Goal: Transaction & Acquisition: Purchase product/service

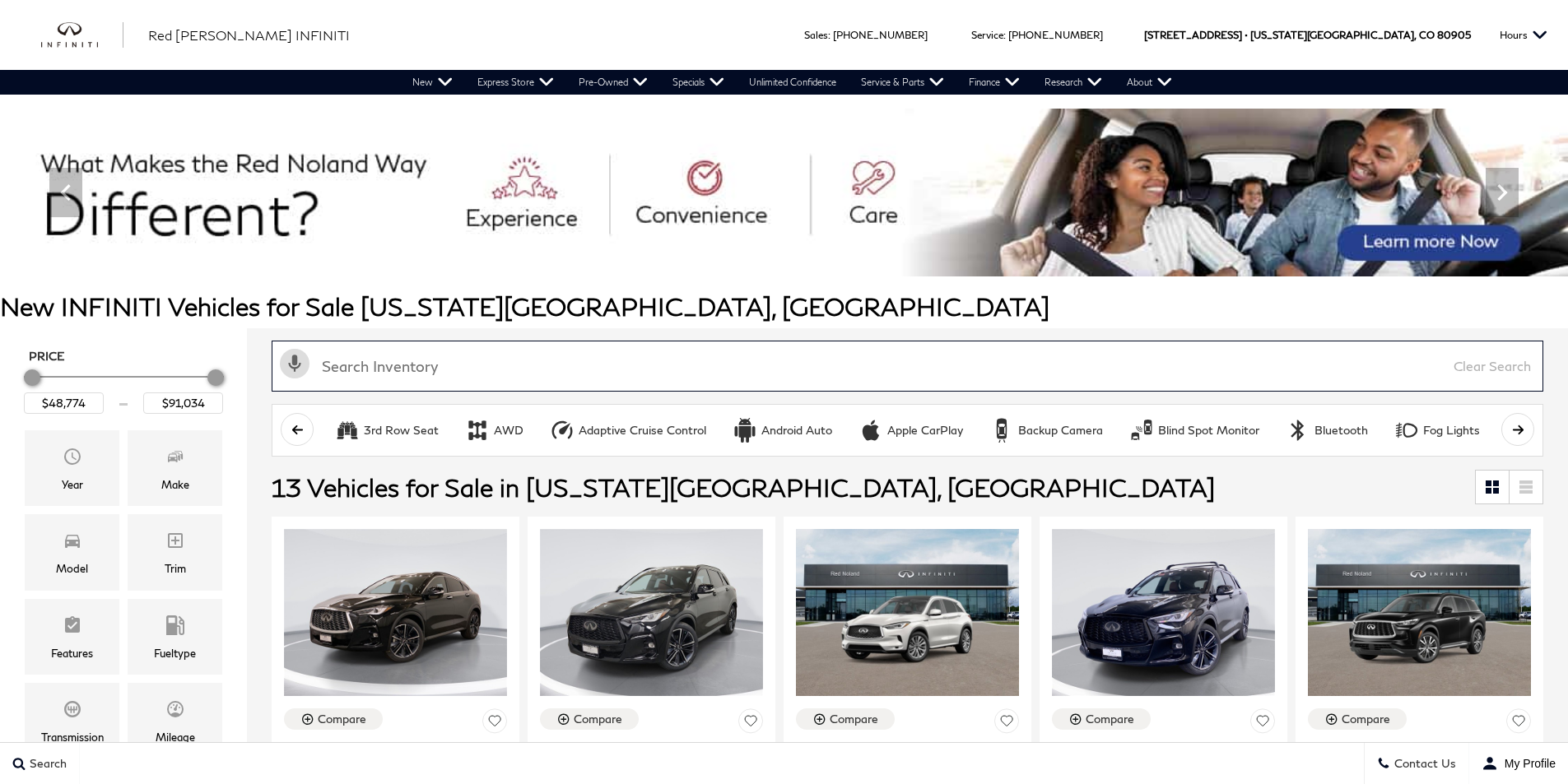
click at [410, 371] on input "text" at bounding box center [908, 365] width 1272 height 51
type input "qx80"
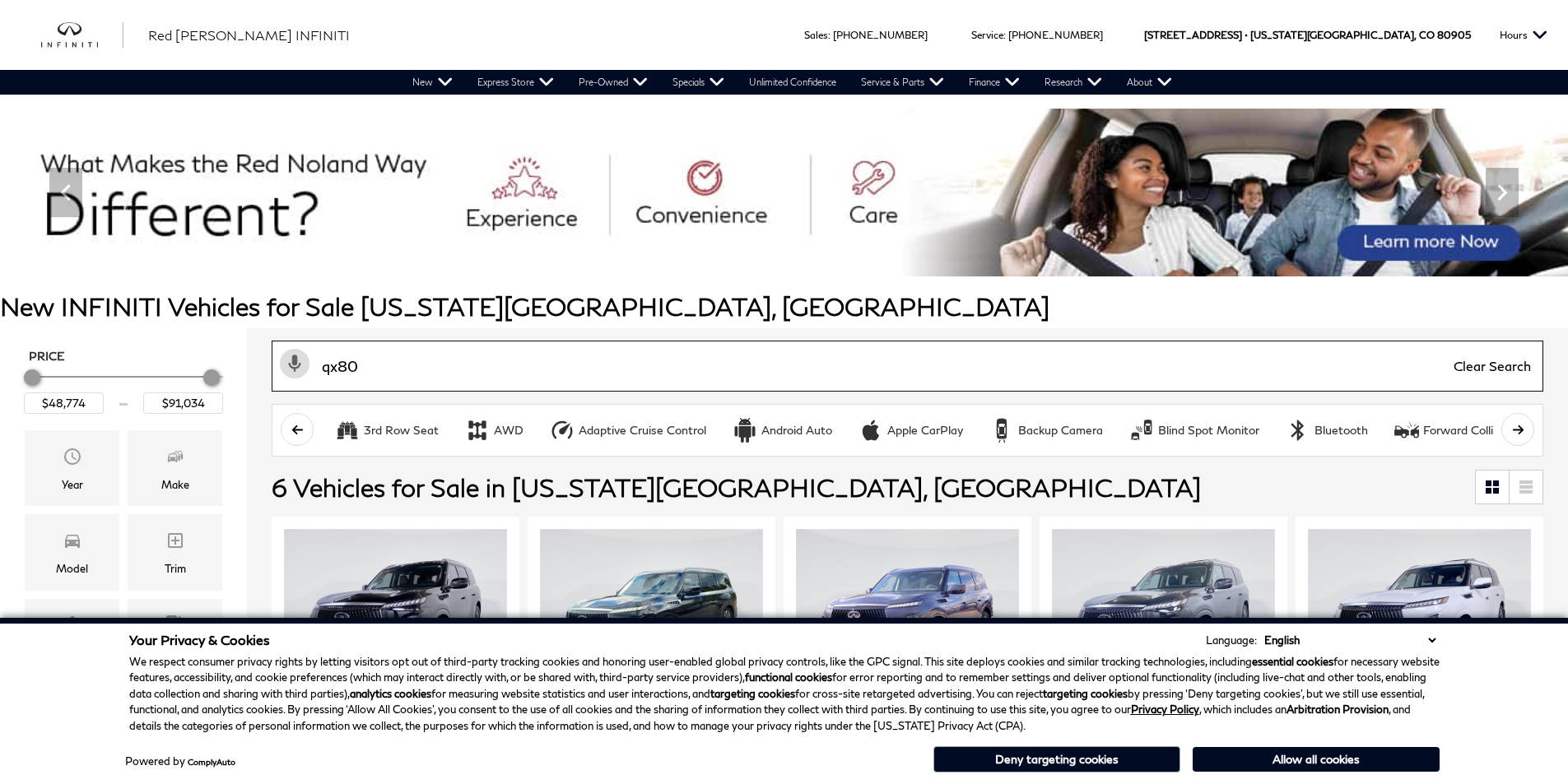
type input "$83,389"
type input "qx80"
click at [1315, 757] on button "Allow all cookies" at bounding box center [1317, 759] width 247 height 25
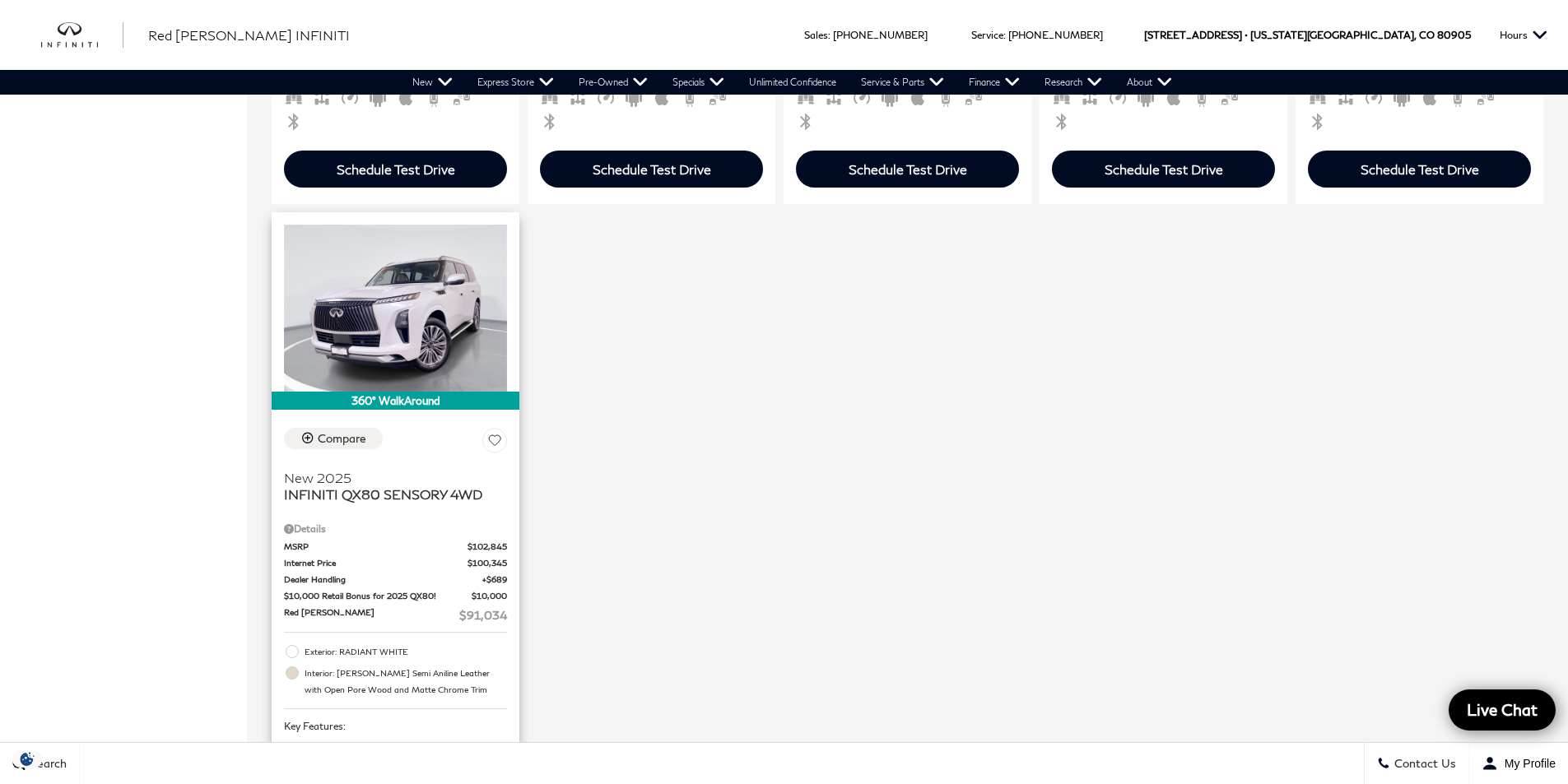
scroll to position [823, 0]
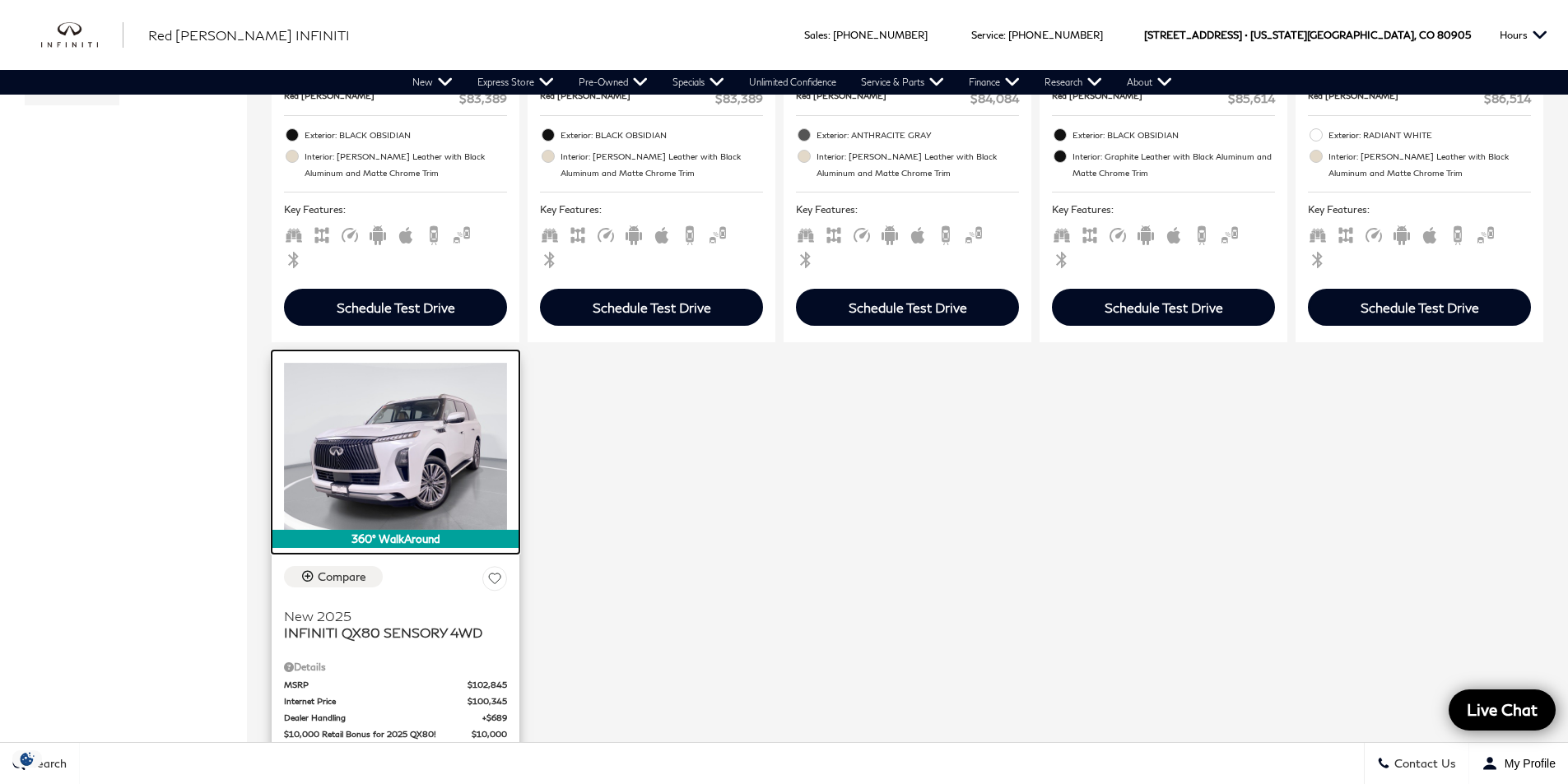
click at [409, 431] on img at bounding box center [396, 446] width 223 height 167
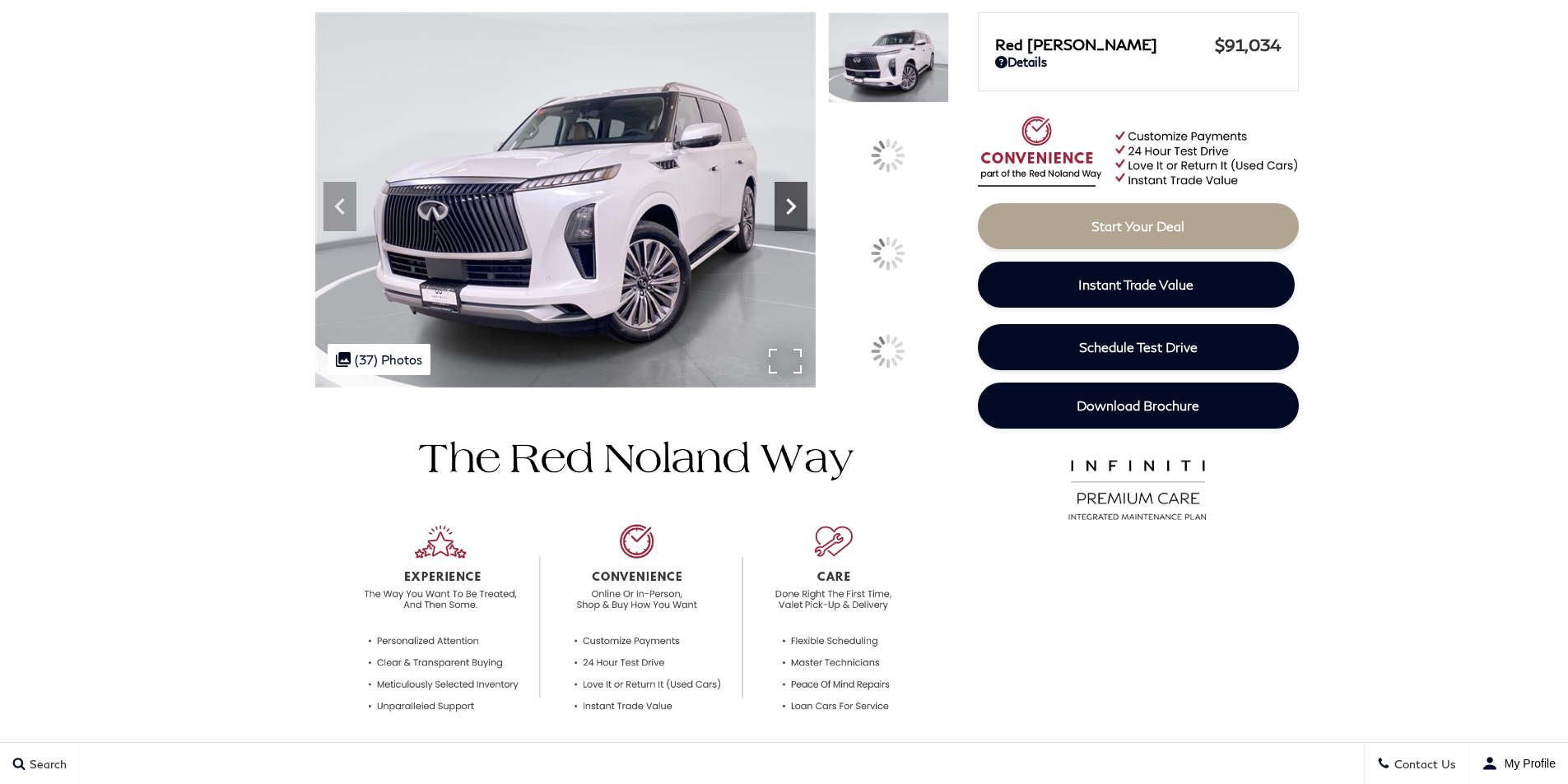
scroll to position [7, 0]
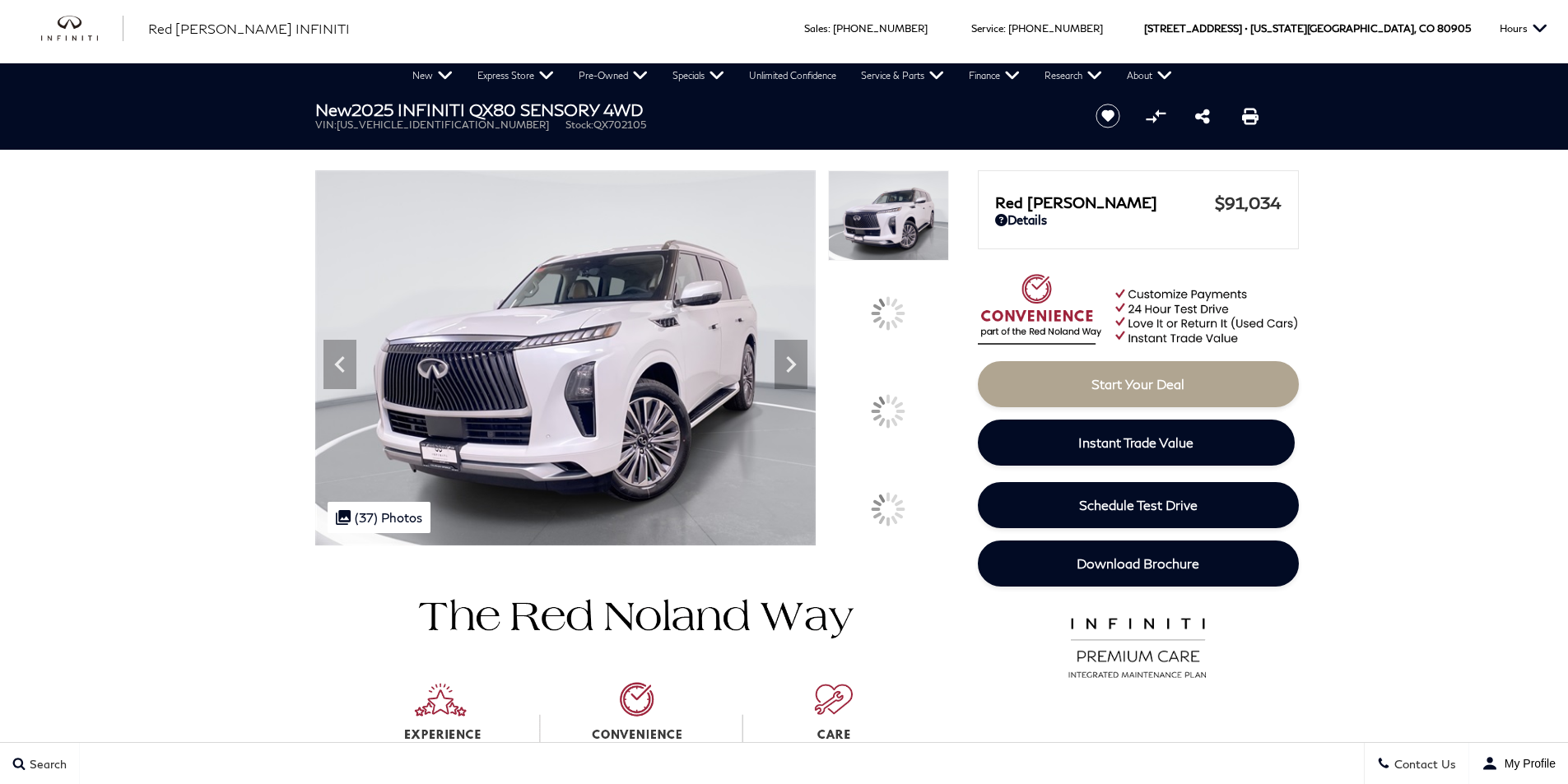
click at [905, 412] on div at bounding box center [888, 411] width 34 height 34
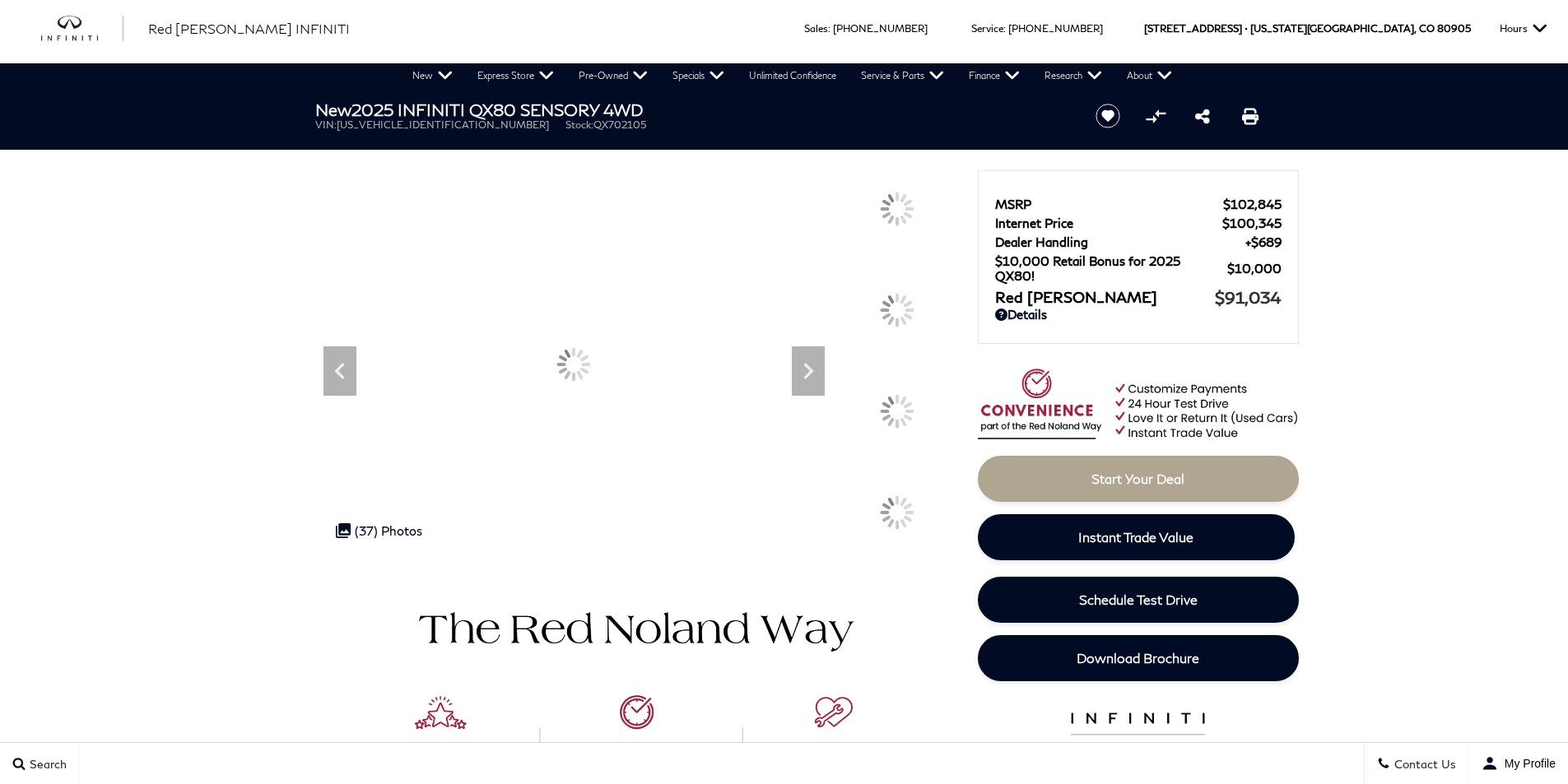
scroll to position [0, 0]
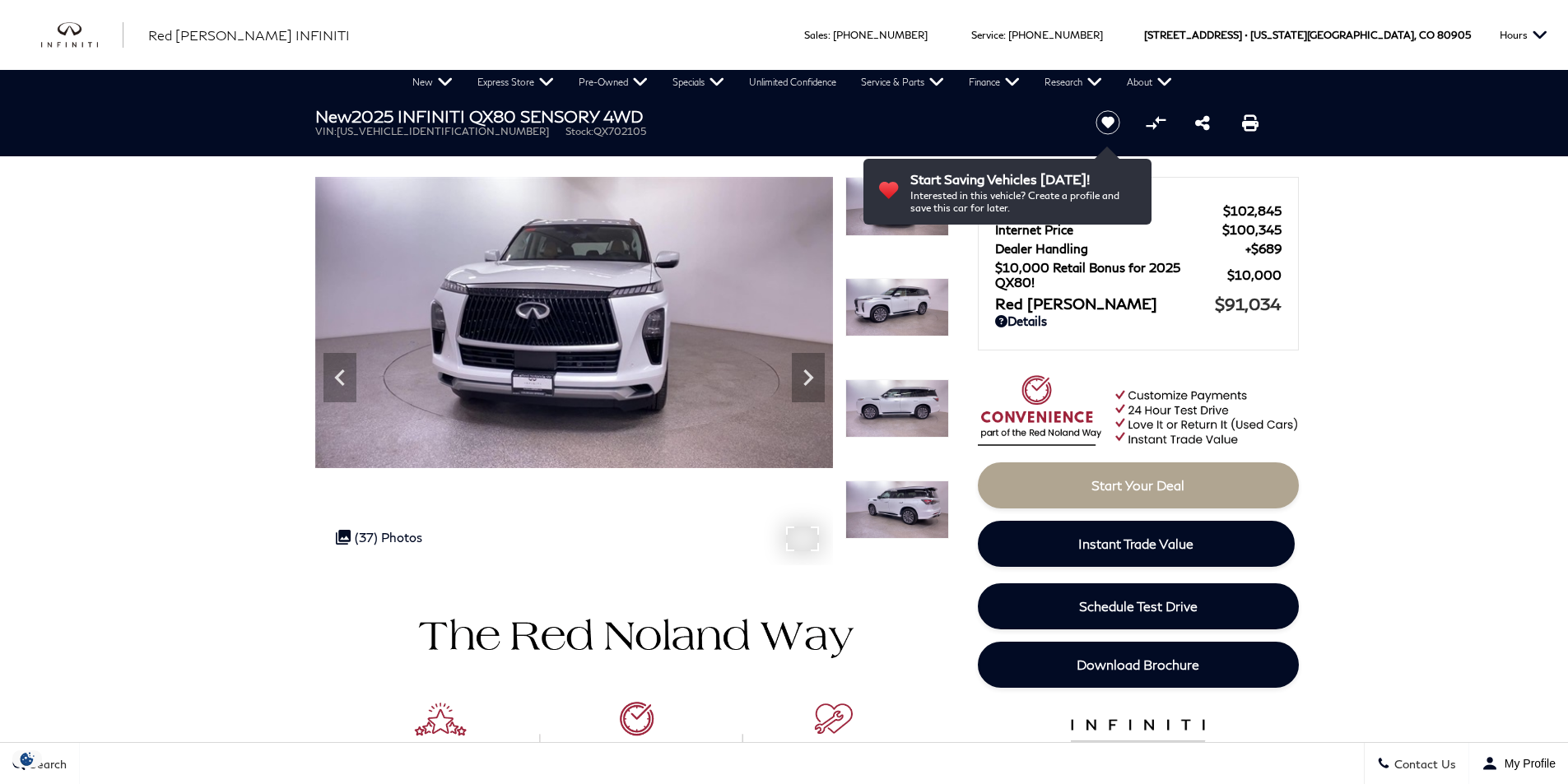
click at [536, 331] on img at bounding box center [573, 323] width 518 height 292
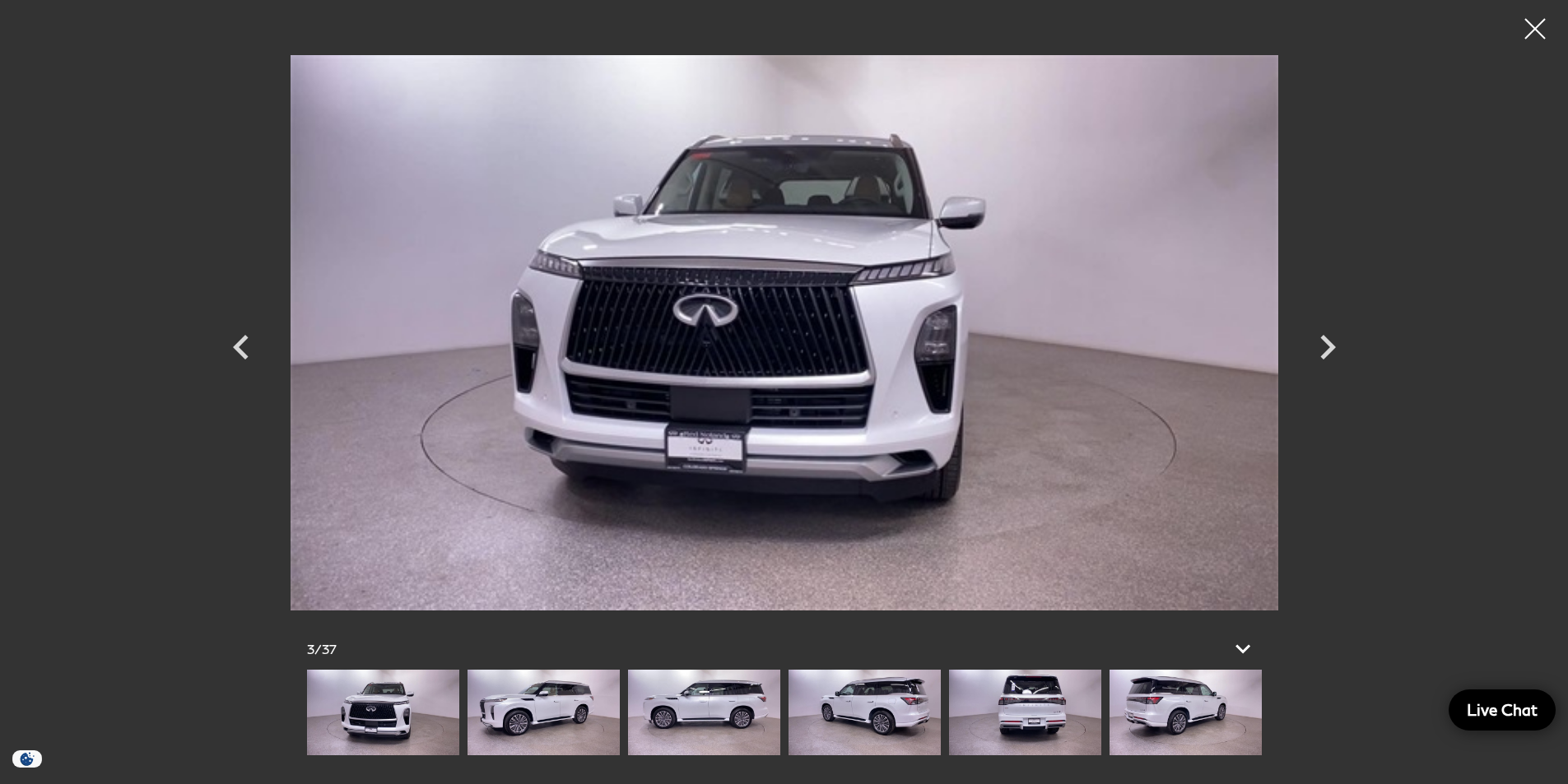
click at [727, 722] on img at bounding box center [704, 713] width 152 height 86
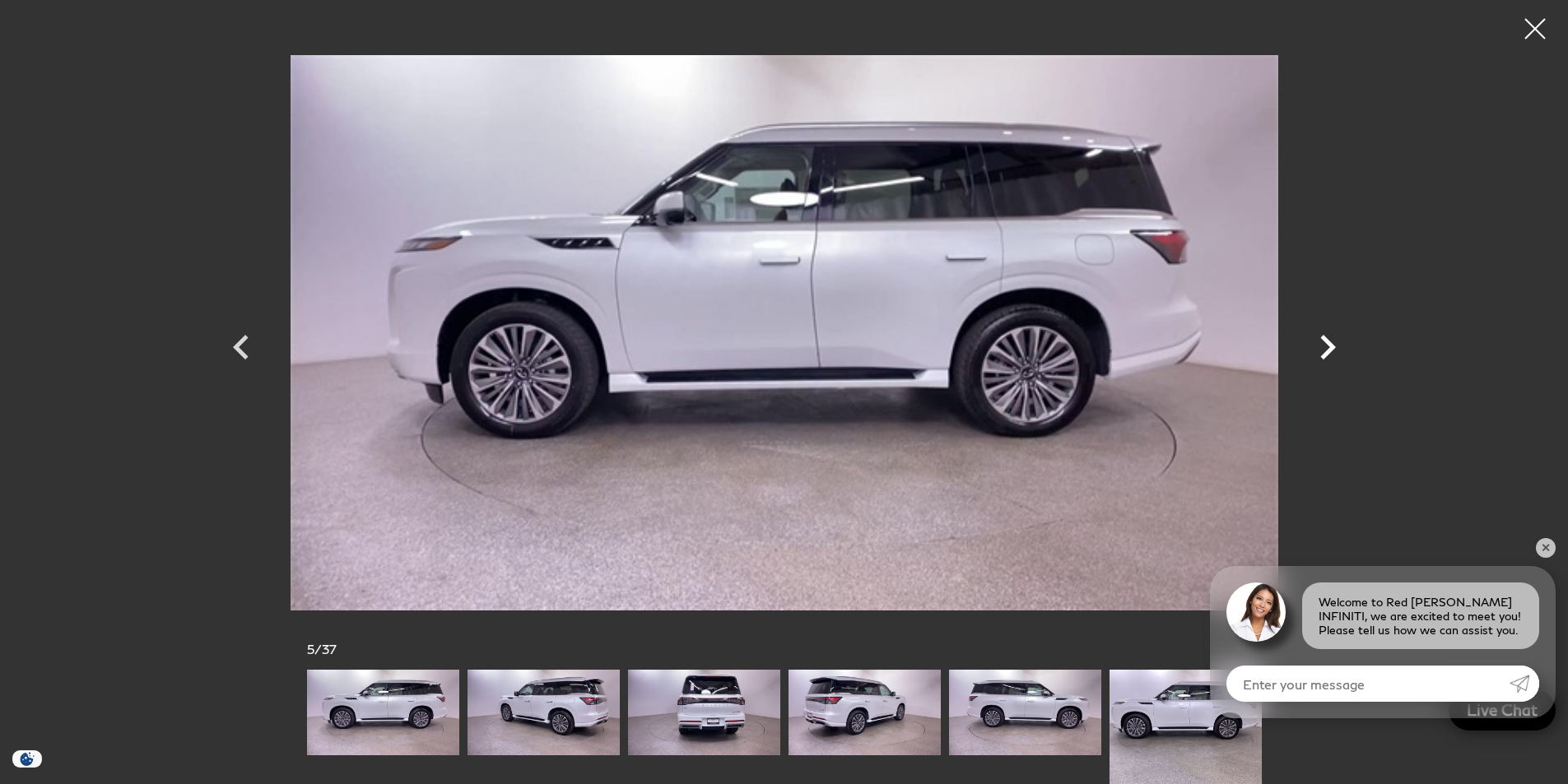
click at [1325, 347] on icon "Next" at bounding box center [1328, 347] width 50 height 50
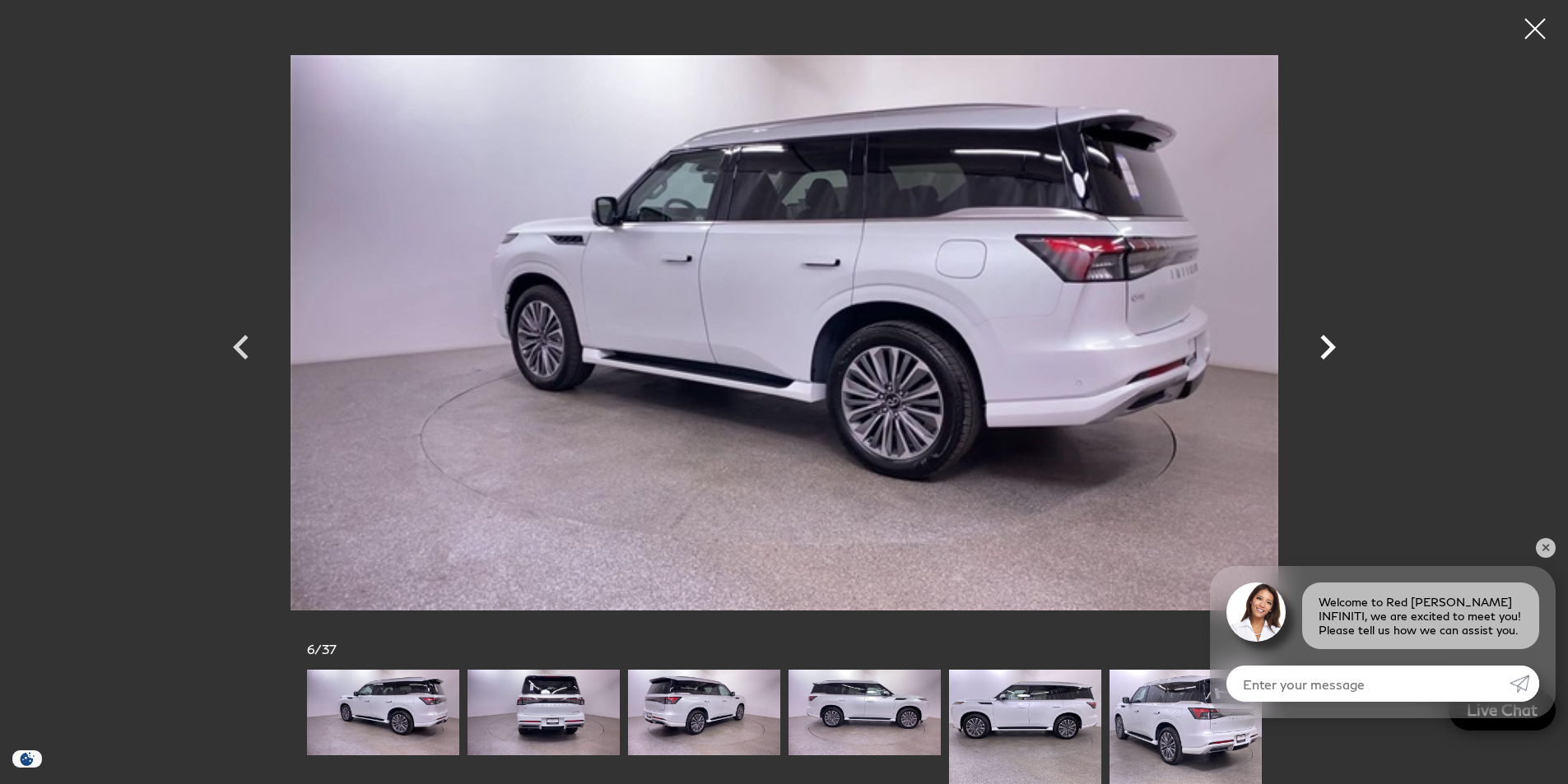
click at [1325, 347] on icon "Next" at bounding box center [1328, 347] width 50 height 50
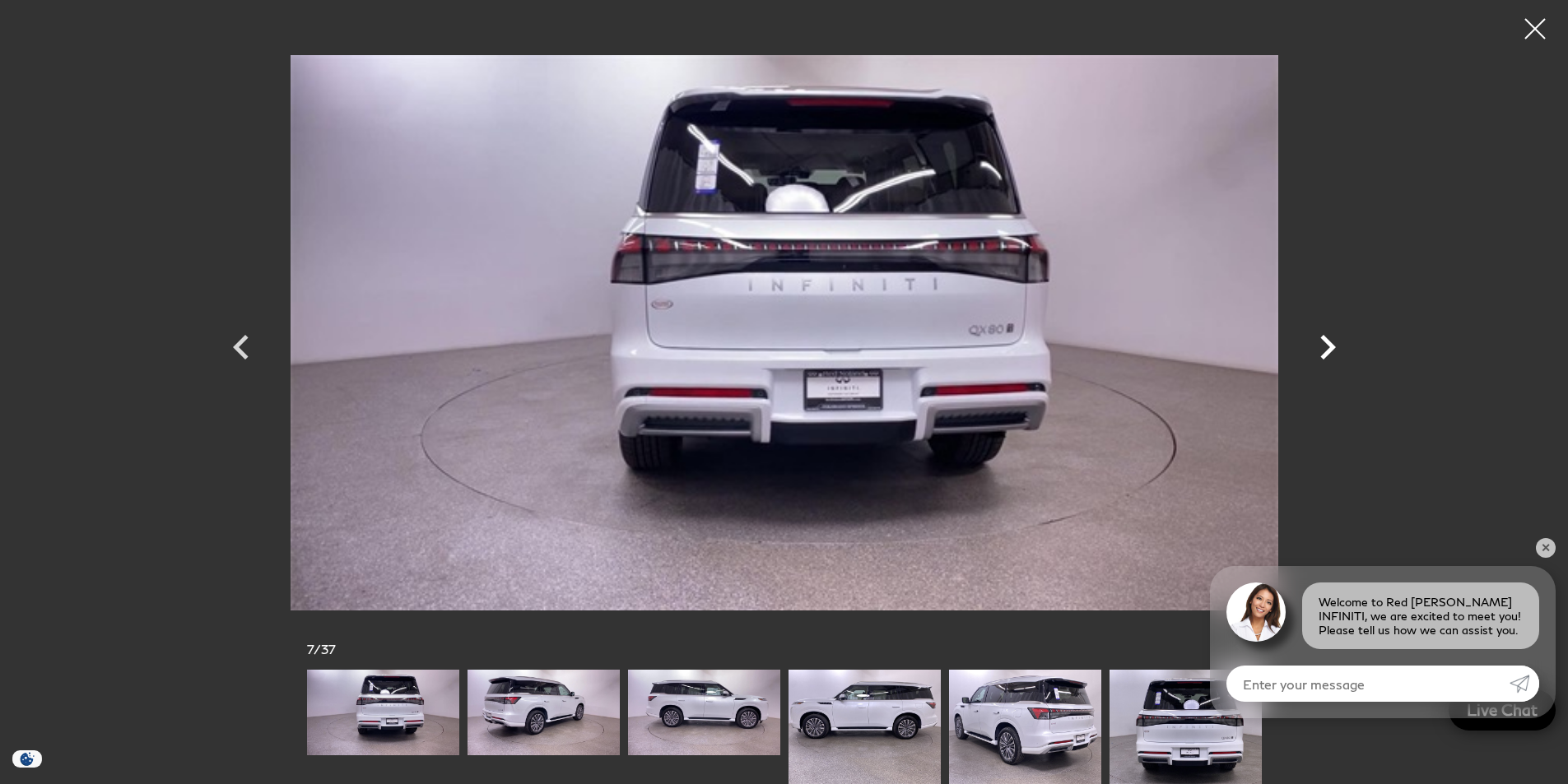
click at [1325, 347] on icon "Next" at bounding box center [1328, 347] width 50 height 50
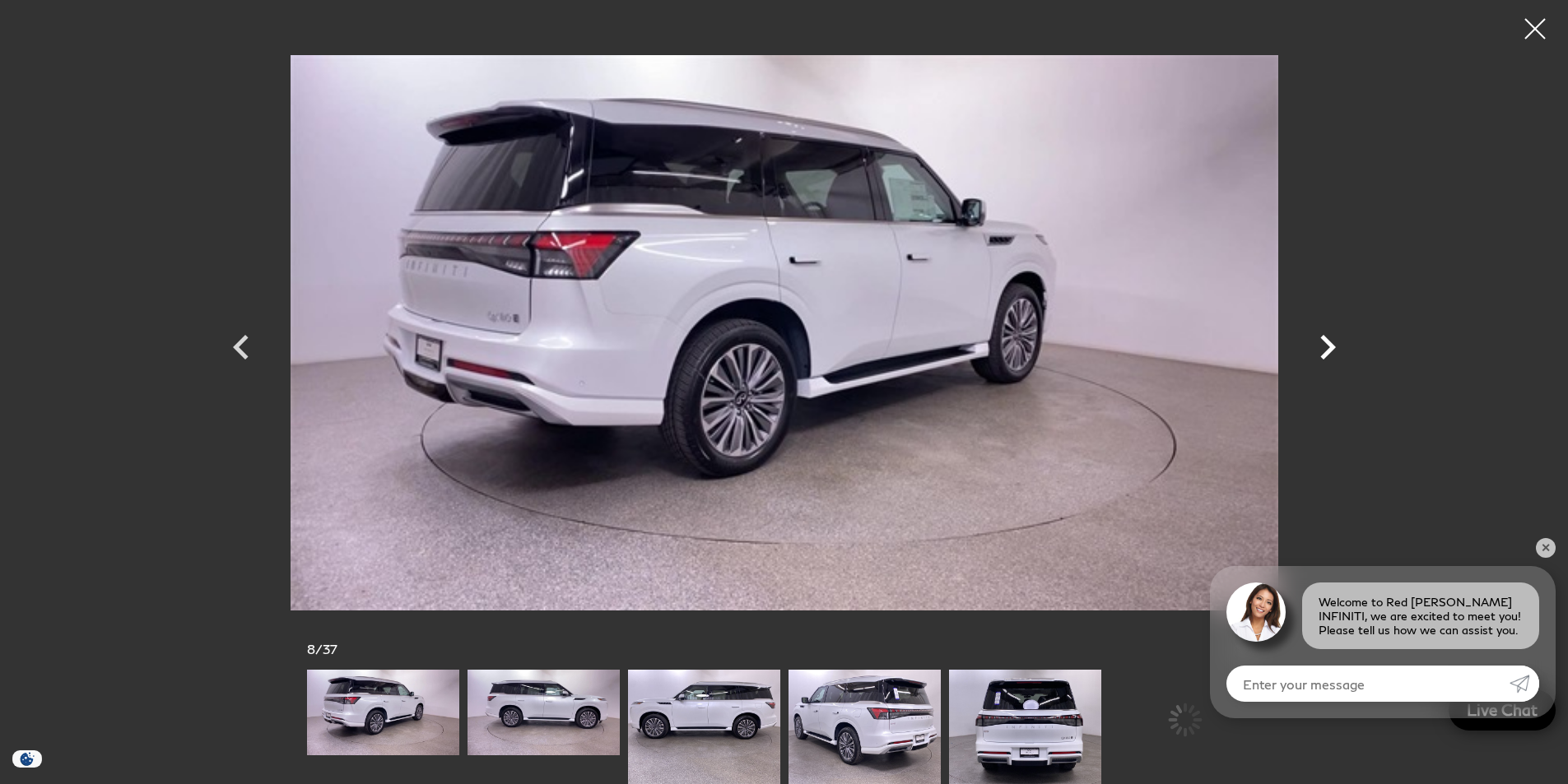
click at [1325, 347] on icon "Next" at bounding box center [1328, 347] width 50 height 50
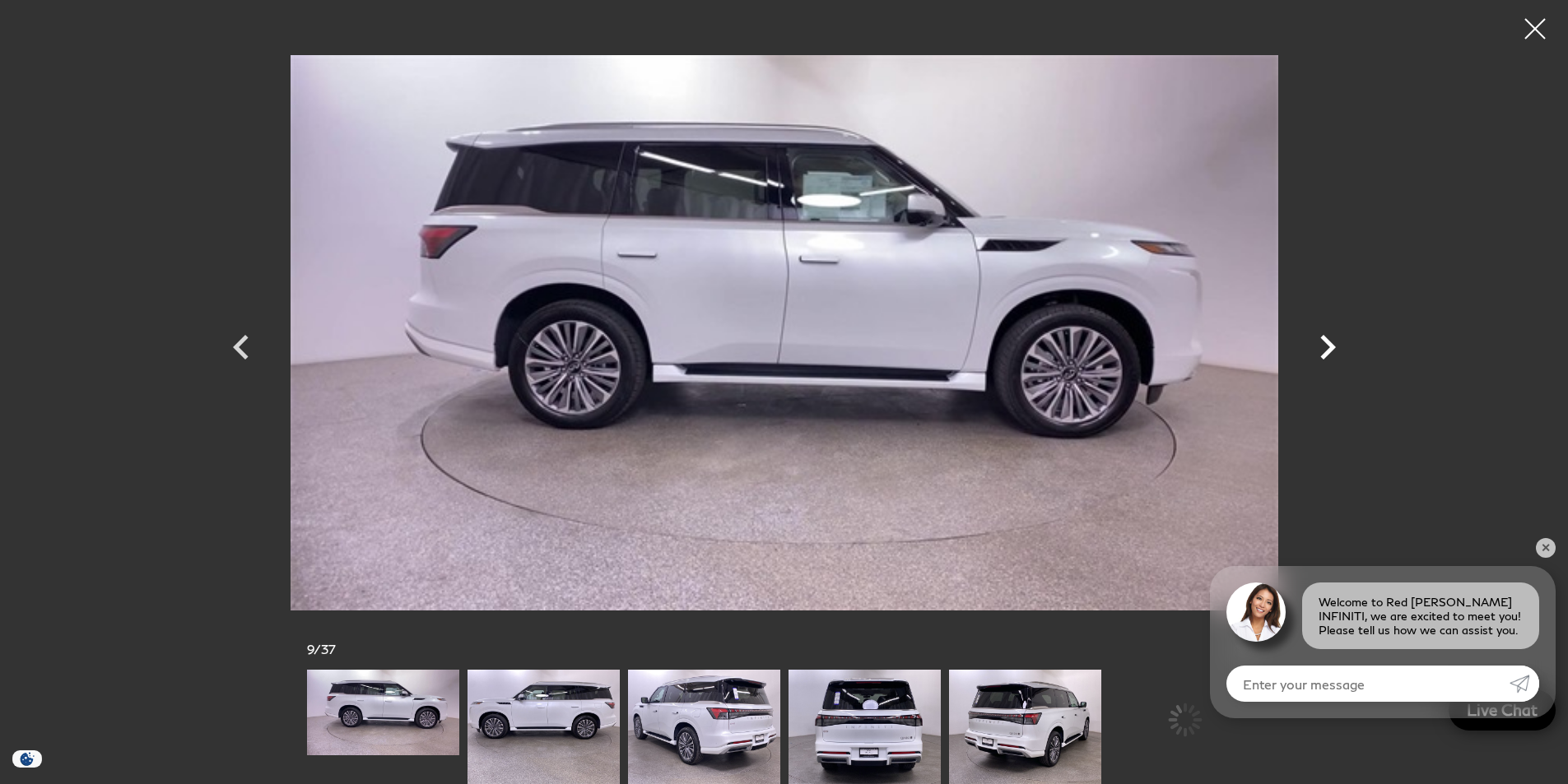
click at [1325, 347] on icon "Next" at bounding box center [1328, 347] width 50 height 50
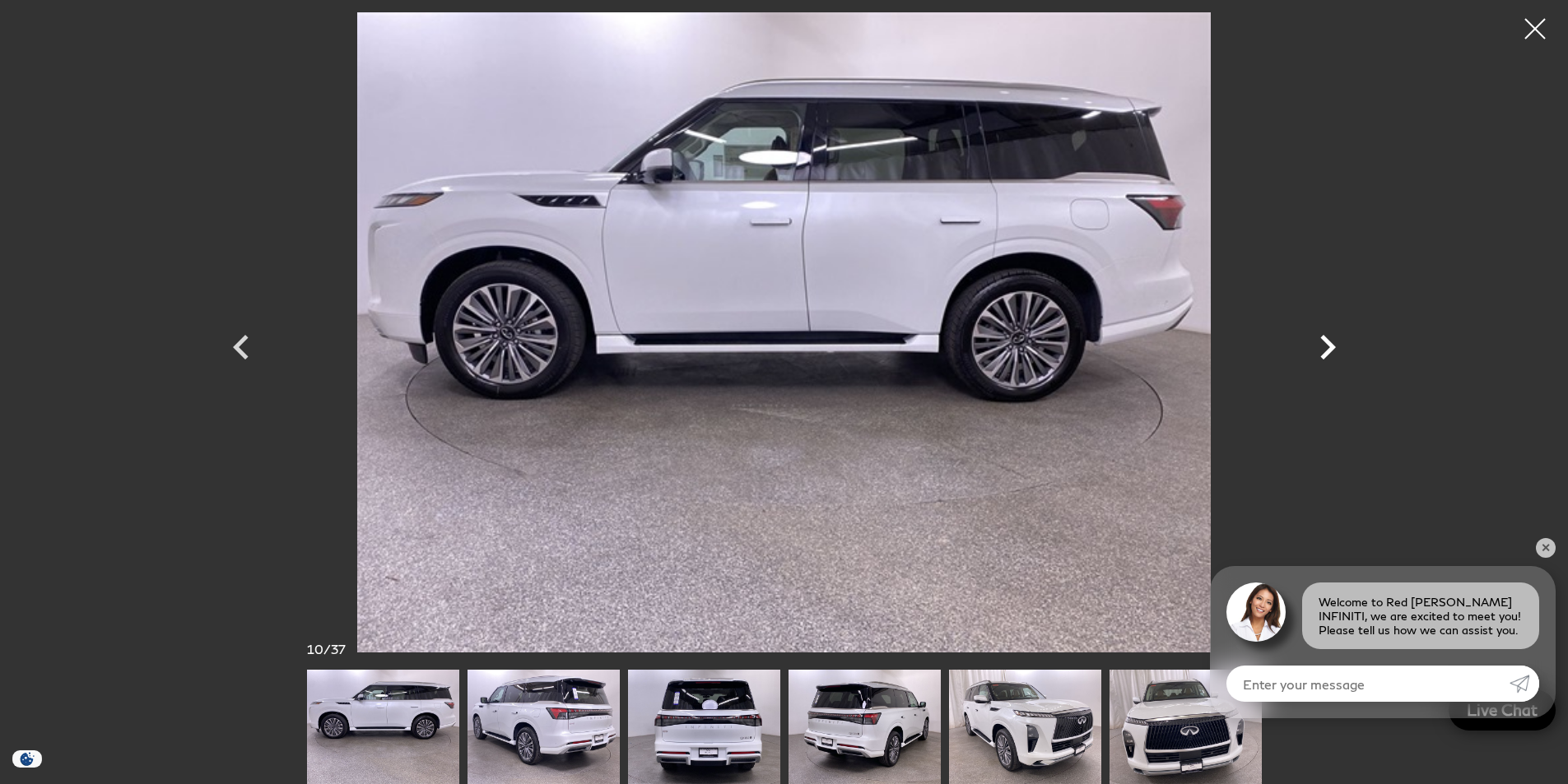
click at [1325, 347] on icon "Next" at bounding box center [1328, 347] width 50 height 50
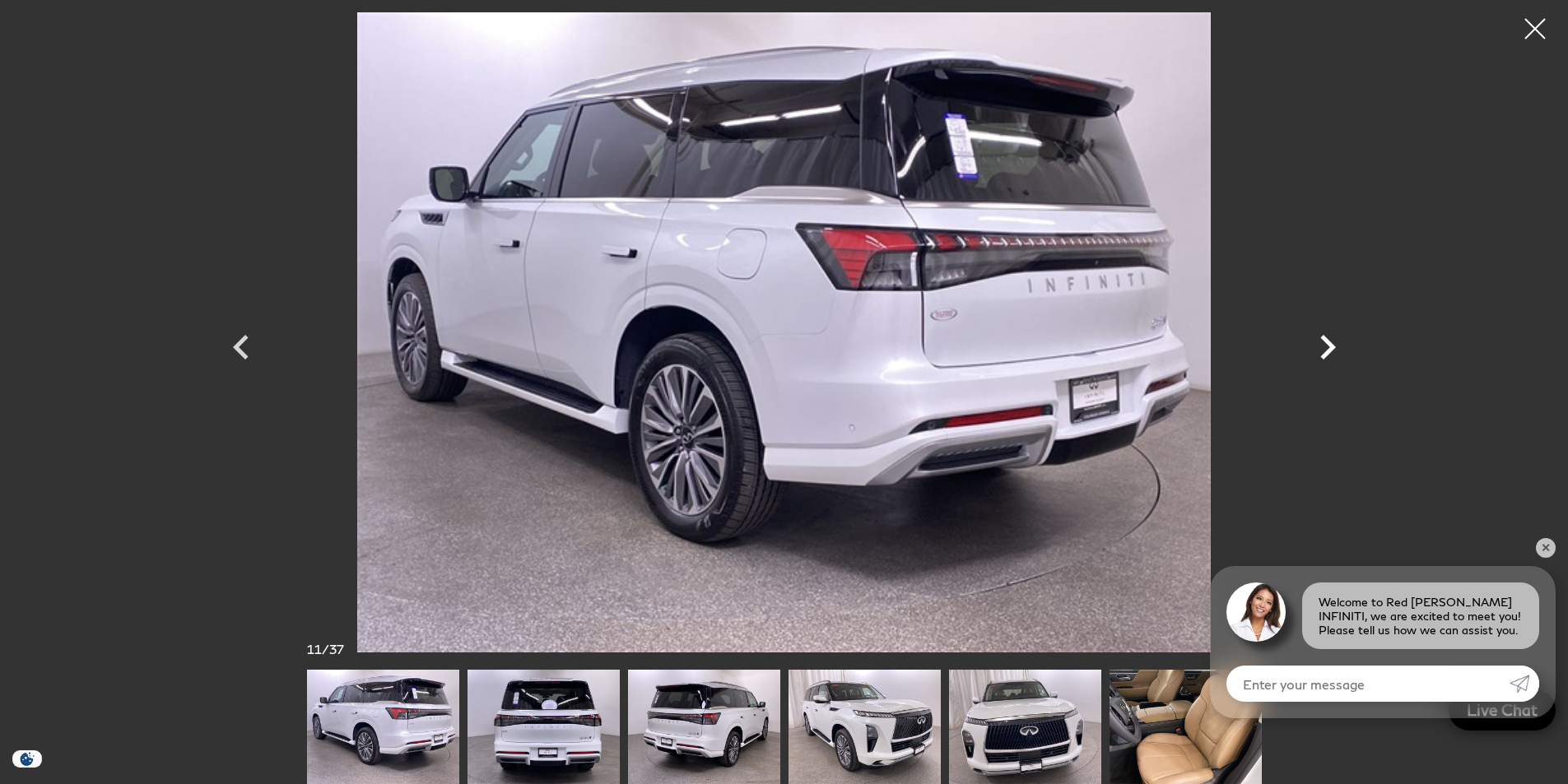
click at [1325, 347] on icon "Next" at bounding box center [1328, 347] width 50 height 50
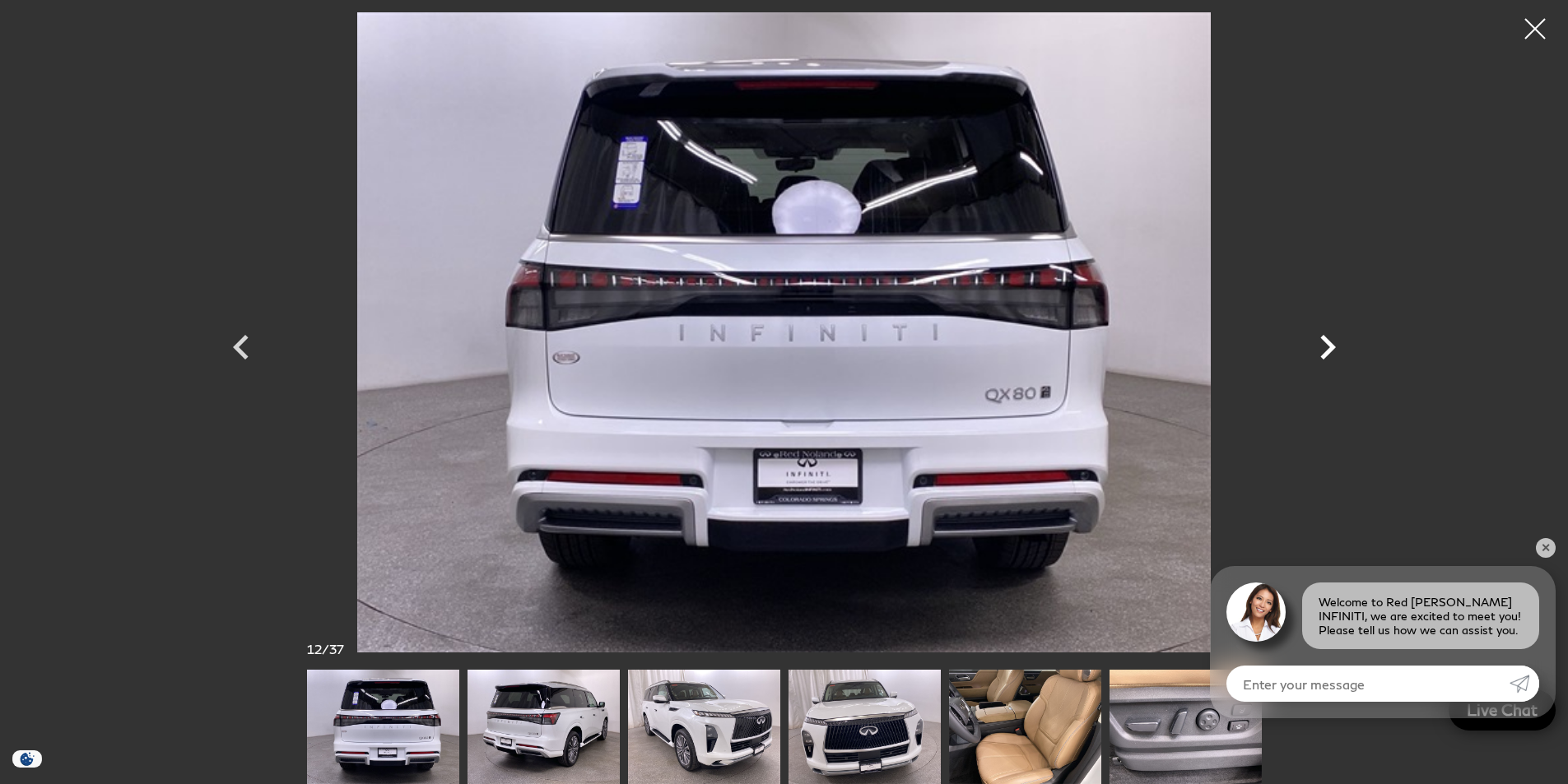
click at [1325, 347] on icon "Next" at bounding box center [1328, 347] width 50 height 50
